Goal: Task Accomplishment & Management: Complete application form

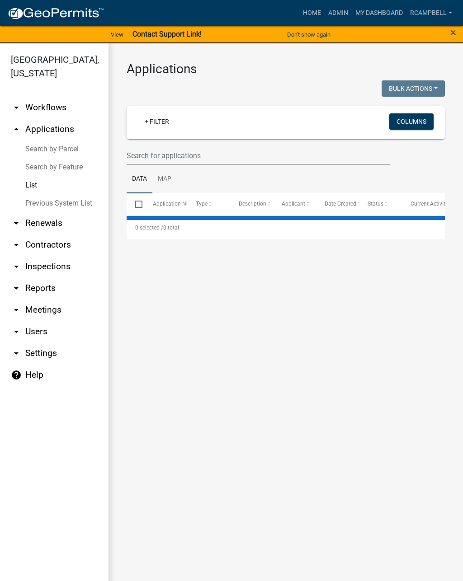
select select "2: 50"
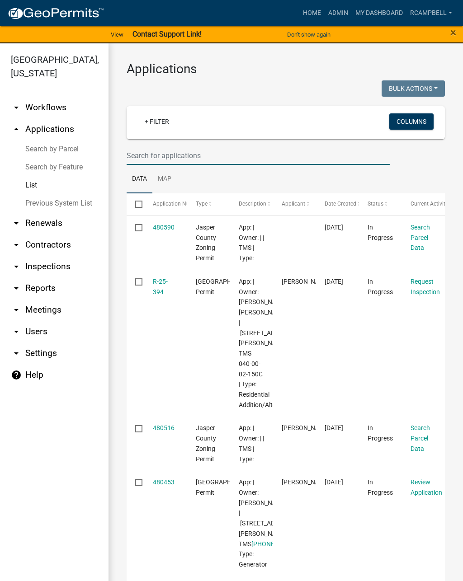
click at [228, 160] on input "text" at bounding box center [258, 155] width 263 height 19
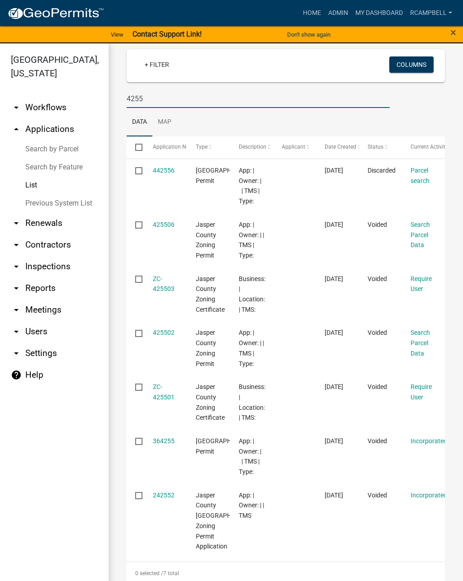
scroll to position [57, 0]
click at [302, 114] on ul "Data Map" at bounding box center [286, 122] width 318 height 28
click at [257, 90] on input "4255" at bounding box center [258, 99] width 263 height 19
click at [267, 92] on input "4255" at bounding box center [258, 99] width 263 height 19
click at [250, 107] on input "4255" at bounding box center [258, 99] width 263 height 19
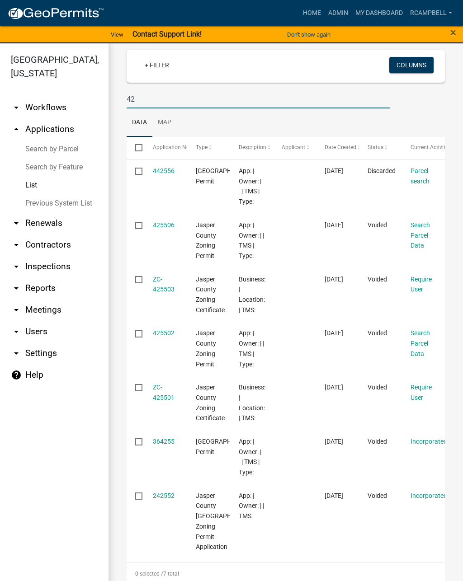
type input "4"
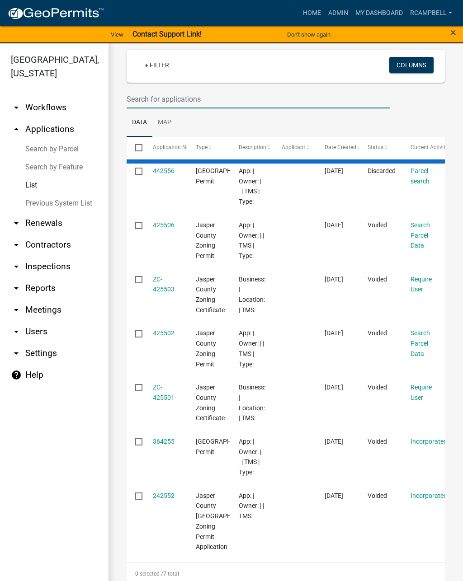
select select "2: 50"
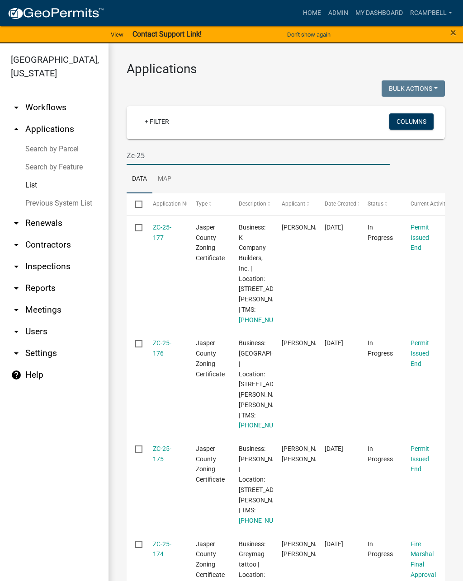
scroll to position [0, 0]
click at [185, 157] on input "Zc-25" at bounding box center [258, 155] width 263 height 19
type input "Z"
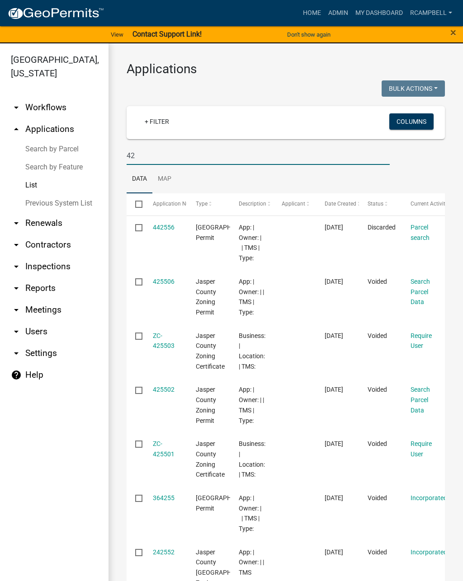
type input "4"
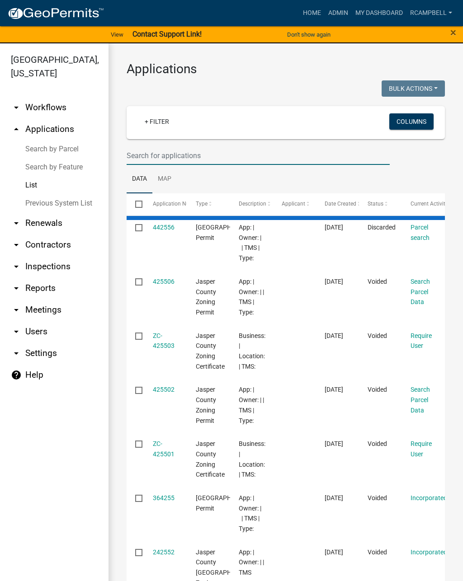
type input "4"
select select "2: 50"
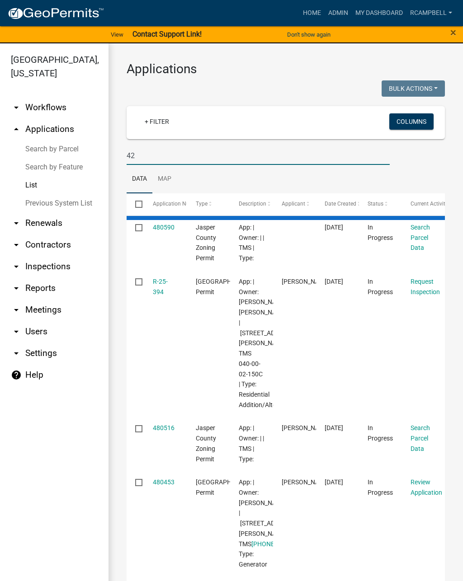
type input "4"
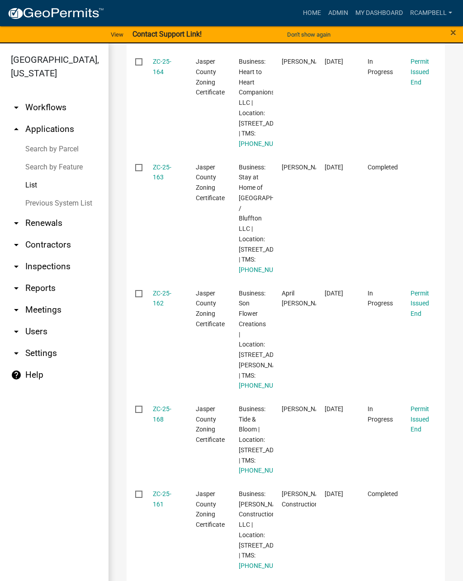
scroll to position [1237, 0]
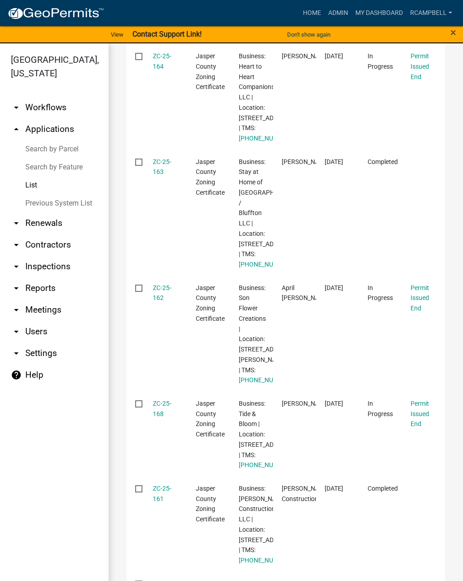
type input "Zc-25-"
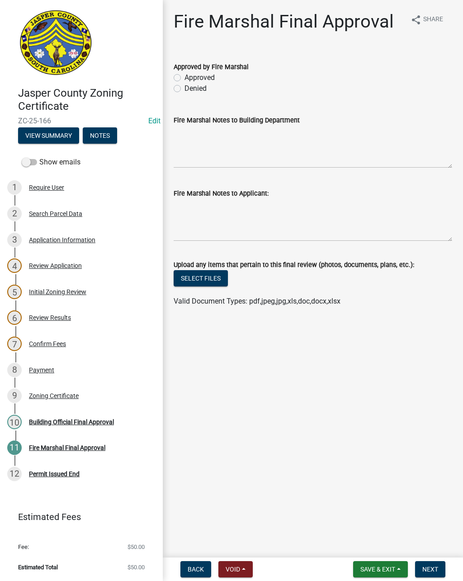
click at [58, 130] on button "View Summary" at bounding box center [48, 135] width 61 height 16
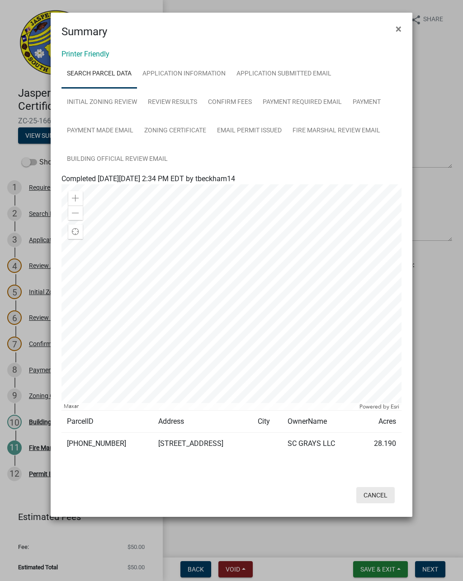
click at [383, 494] on button "Cancel" at bounding box center [375, 495] width 38 height 16
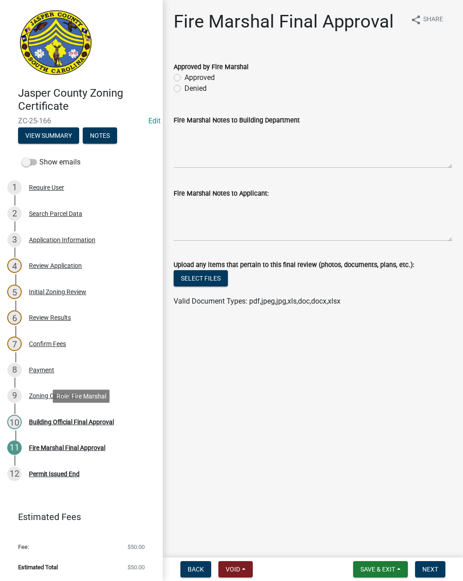
click at [102, 420] on div "Building Official Final Approval" at bounding box center [71, 422] width 85 height 6
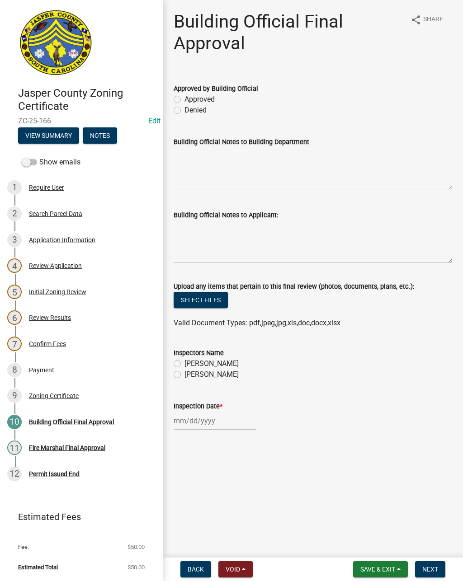
click at [184, 109] on label "Denied" at bounding box center [195, 110] width 22 height 11
click at [184, 109] on input "Denied" at bounding box center [187, 108] width 6 height 6
radio input "true"
click at [210, 155] on textarea "Building Official Notes to Building Department" at bounding box center [313, 168] width 278 height 42
click at [354, 148] on textarea "Building Official Notes to Building Department" at bounding box center [313, 168] width 278 height 42
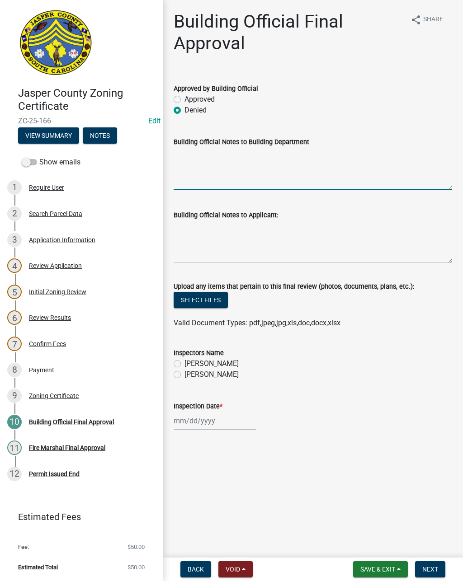
click at [53, 132] on button "View Summary" at bounding box center [48, 135] width 61 height 16
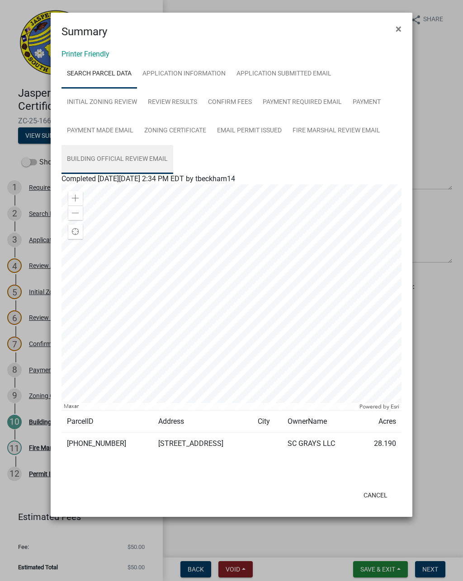
click at [126, 162] on link "Building Official Review Email" at bounding box center [117, 159] width 112 height 29
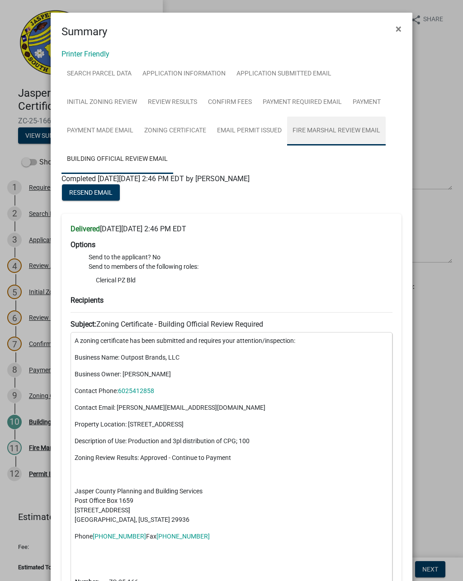
click at [347, 127] on link "Fire Marshal Review Email" at bounding box center [336, 131] width 99 height 29
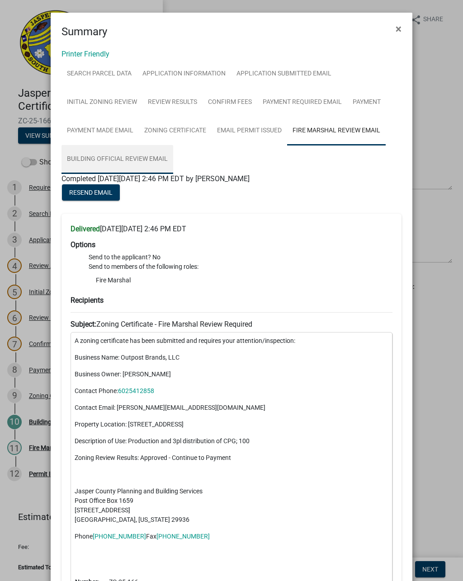
click at [134, 161] on link "Building Official Review Email" at bounding box center [117, 159] width 112 height 29
click at [435, 81] on ngb-modal-window "Summary × Printer Friendly Search Parcel Data Application Information Applicati…" at bounding box center [231, 290] width 463 height 581
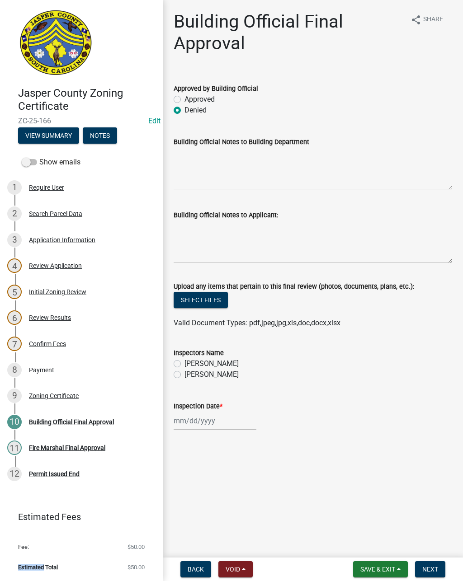
click at [23, 316] on div "6 Review Results" at bounding box center [77, 318] width 141 height 14
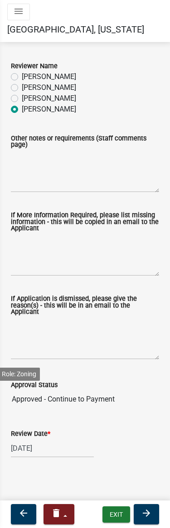
scroll to position [47, 0]
click at [135, 75] on div "[PERSON_NAME]" at bounding box center [85, 76] width 148 height 11
click at [150, 515] on icon "arrow_forward" at bounding box center [146, 513] width 11 height 11
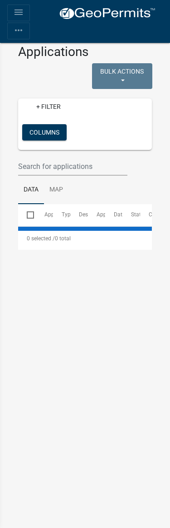
click at [39, 300] on main "Applications Bulk Actions Void Expire Lock Withdraw + Filter Columns Data Map S…" at bounding box center [85, 277] width 170 height 502
click at [119, 415] on main "Applications Bulk Actions Void Expire Lock Withdraw + Filter Columns Data Map S…" at bounding box center [85, 277] width 170 height 502
